Goal: Information Seeking & Learning: Learn about a topic

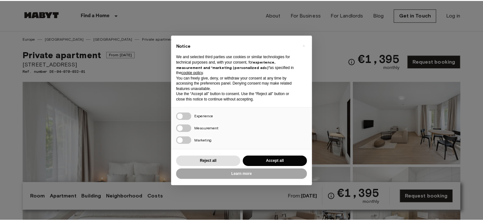
scroll to position [64, 0]
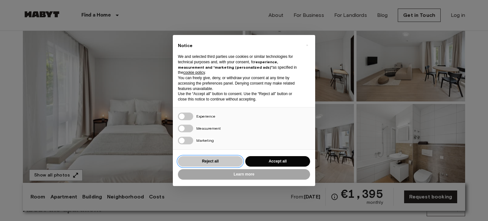
click at [199, 160] on button "Reject all" at bounding box center [210, 161] width 65 height 10
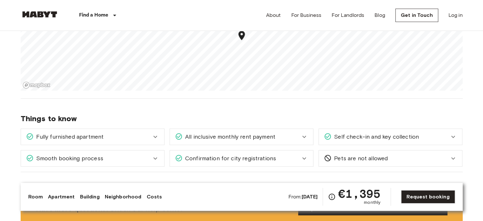
scroll to position [477, 0]
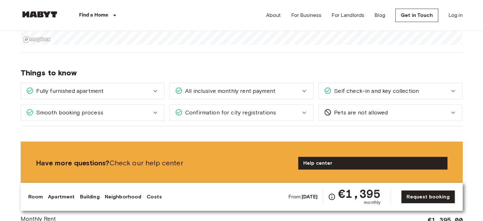
click at [276, 89] on div "All inclusive monthly rent payment" at bounding box center [238, 91] width 126 height 8
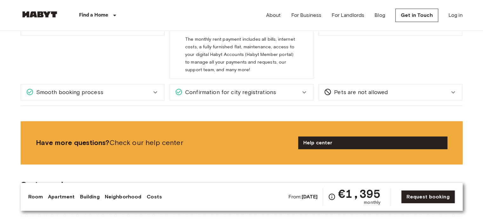
scroll to position [572, 0]
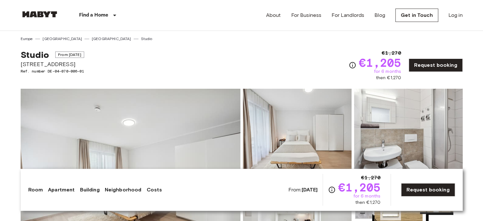
scroll to position [127, 0]
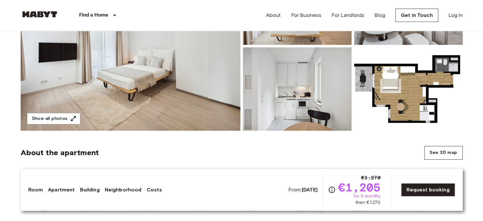
click at [202, 94] on img at bounding box center [131, 46] width 220 height 169
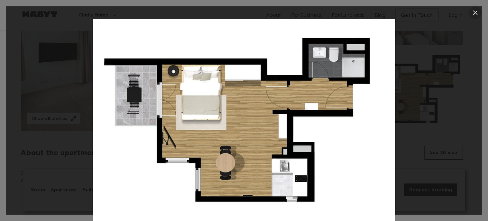
click at [477, 9] on icon "button" at bounding box center [476, 13] width 8 height 8
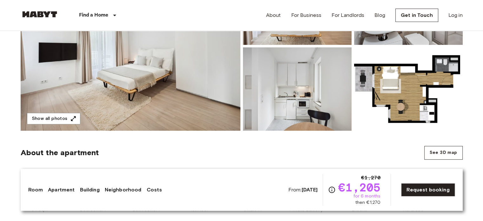
click at [213, 109] on img at bounding box center [131, 46] width 220 height 169
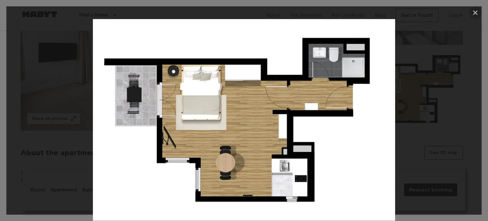
click at [476, 9] on button "button" at bounding box center [475, 12] width 13 height 13
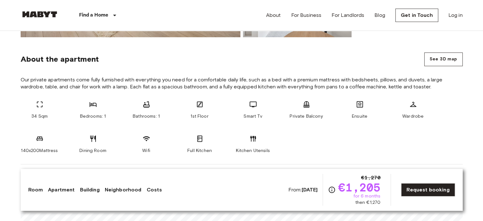
scroll to position [223, 0]
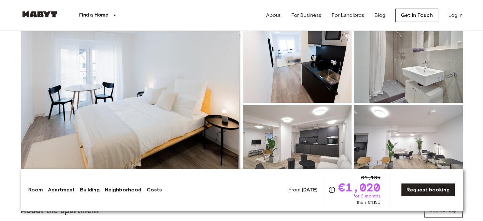
scroll to position [64, 0]
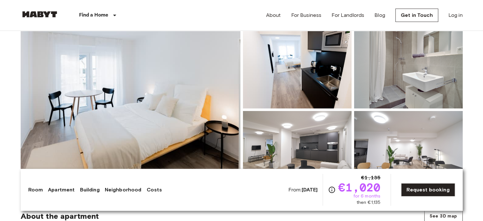
click at [202, 132] on img at bounding box center [131, 109] width 220 height 169
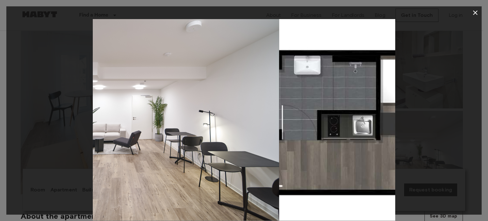
click at [481, 11] on button "button" at bounding box center [475, 12] width 13 height 13
click at [476, 11] on header "Find a Home [GEOGRAPHIC_DATA] [GEOGRAPHIC_DATA] [GEOGRAPHIC_DATA] [GEOGRAPHIC_D…" at bounding box center [241, 15] width 483 height 31
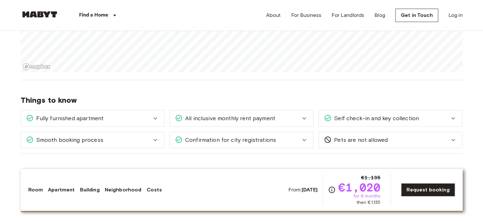
scroll to position [413, 0]
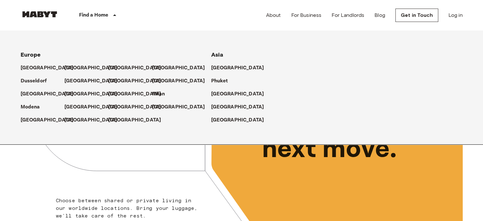
click at [97, 14] on p "Find a Home" at bounding box center [94, 15] width 30 height 8
click at [79, 82] on p "[GEOGRAPHIC_DATA]" at bounding box center [92, 81] width 53 height 8
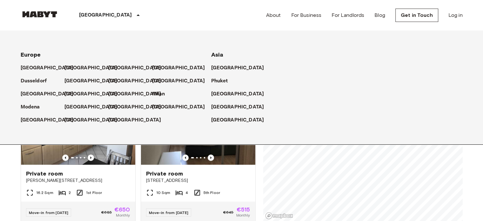
click at [260, 173] on div "Private rooms and apartments for rent in Frankfurt Move-in date ​ Move-in date …" at bounding box center [242, 126] width 442 height 190
drag, startPoint x: 2, startPoint y: 182, endPoint x: 5, endPoint y: 175, distance: 7.6
click at [108, 21] on div "[GEOGRAPHIC_DATA]" at bounding box center [111, 15] width 104 height 31
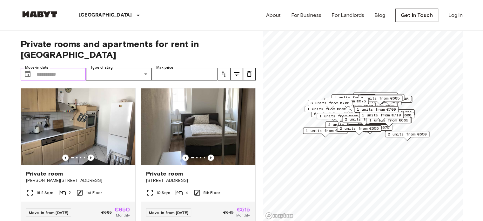
click at [53, 68] on input "Move-in date" at bounding box center [62, 74] width 50 height 13
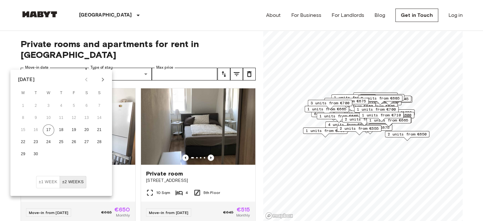
click at [104, 81] on icon "Next month" at bounding box center [103, 80] width 8 height 8
click at [38, 155] on button "28" at bounding box center [35, 153] width 11 height 11
type input "**********"
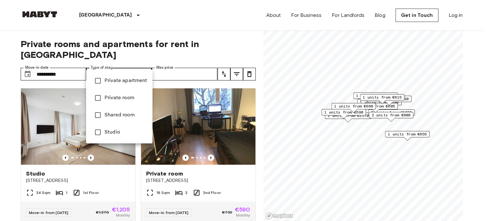
click at [180, 62] on div at bounding box center [244, 110] width 488 height 221
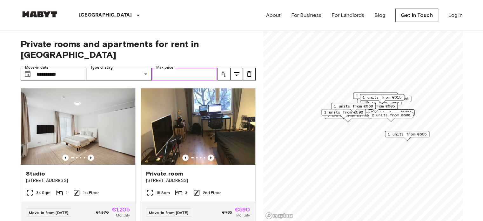
click at [205, 68] on input "Max price" at bounding box center [185, 74] width 66 height 13
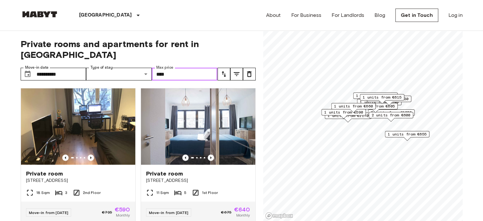
type input "****"
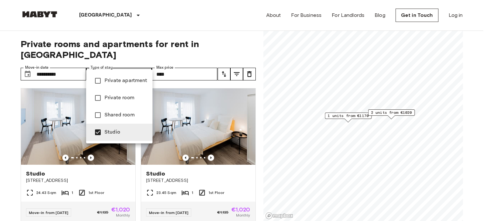
type input "**********"
click at [184, 76] on div at bounding box center [244, 110] width 488 height 221
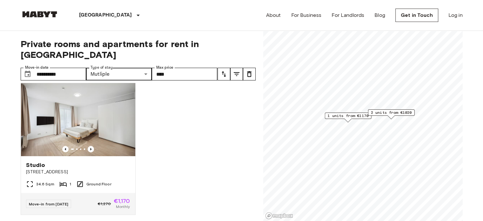
scroll to position [155, 0]
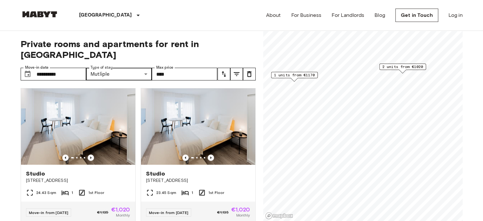
click at [312, 75] on span "1 units from €1170" at bounding box center [294, 75] width 41 height 6
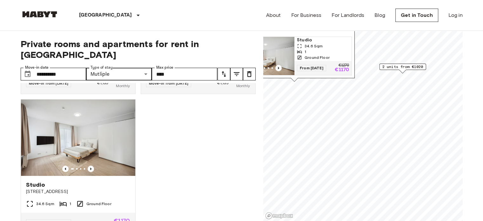
scroll to position [155, 0]
